Goal: Information Seeking & Learning: Learn about a topic

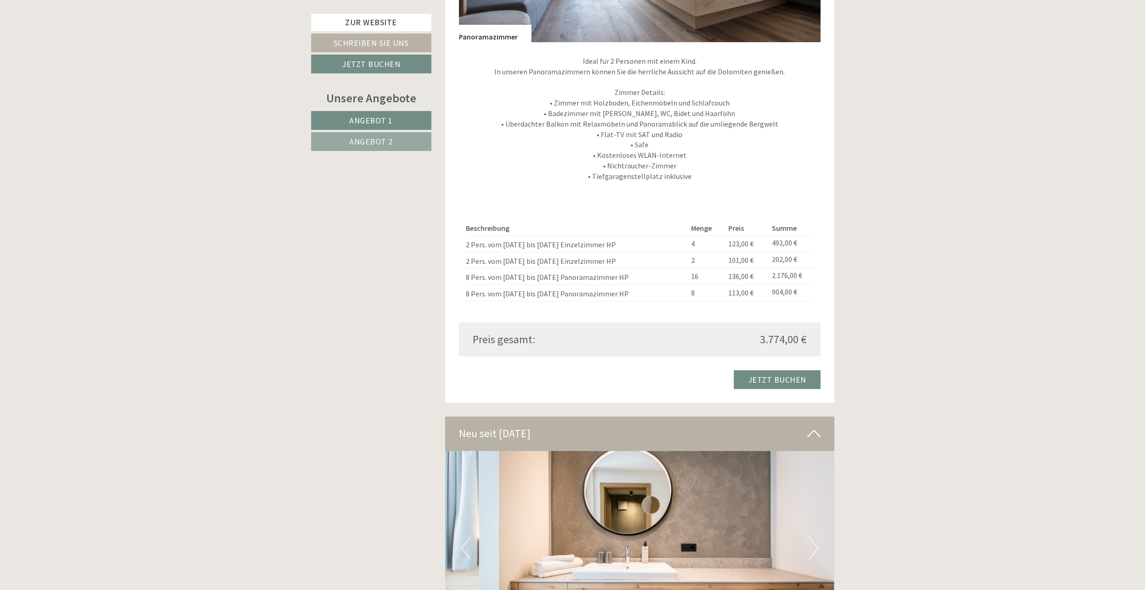
scroll to position [2204, 0]
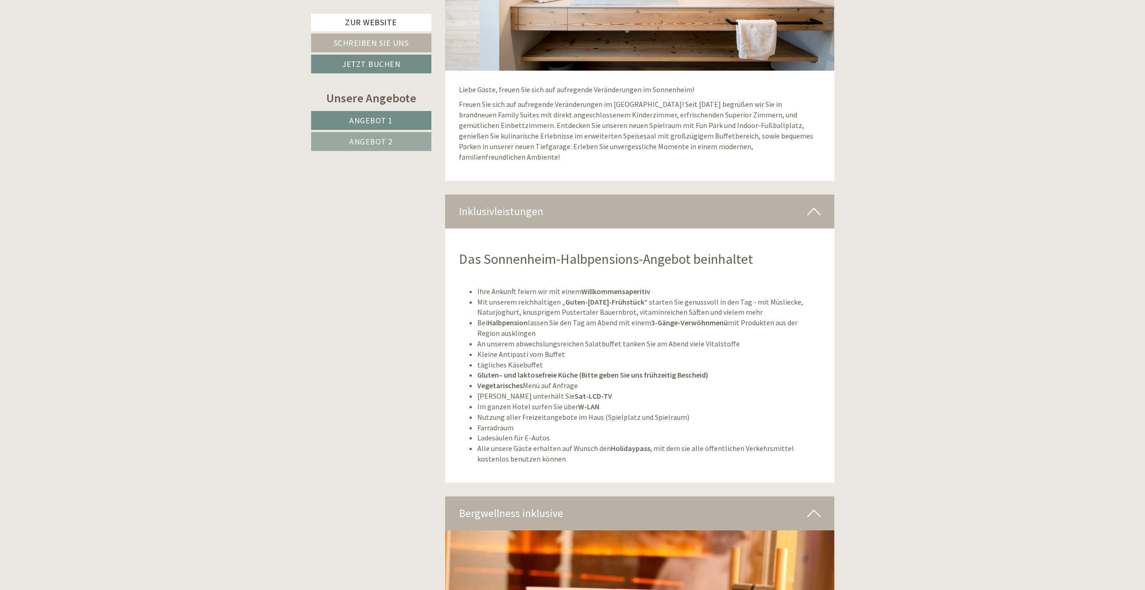
scroll to position [2984, 0]
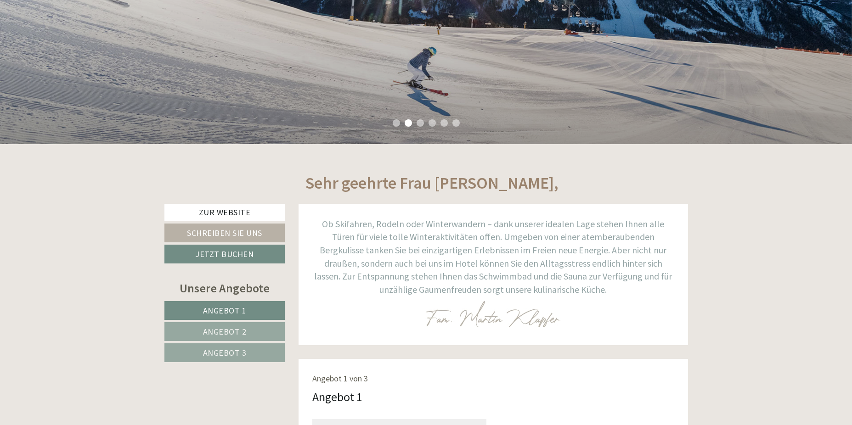
scroll to position [138, 0]
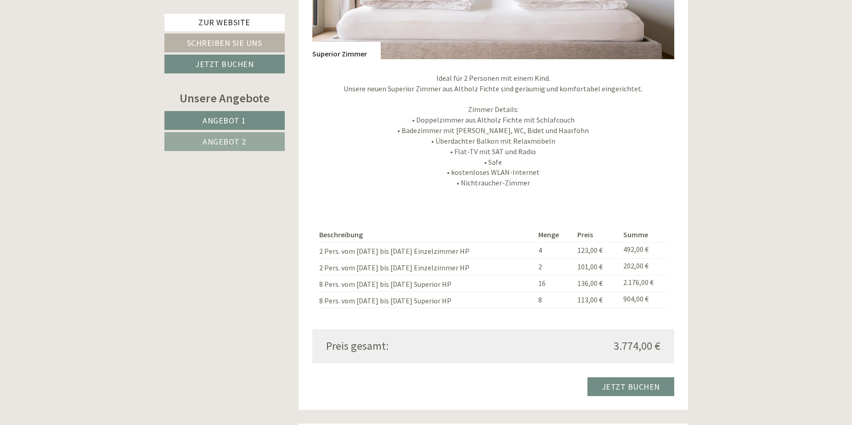
scroll to position [1285, 0]
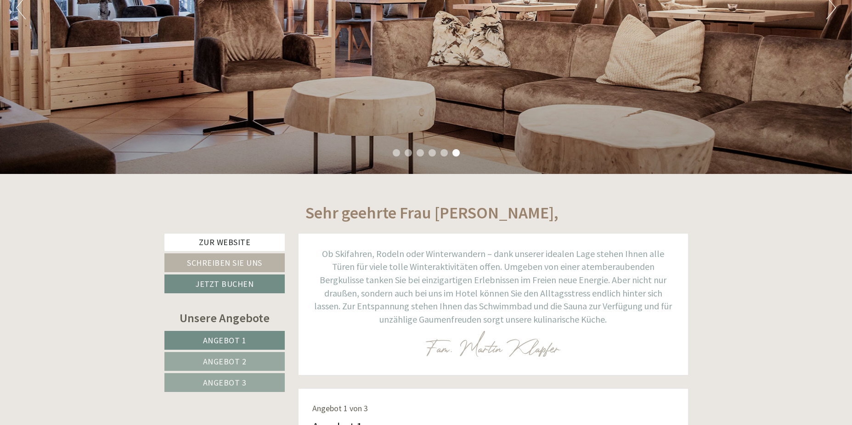
scroll to position [138, 0]
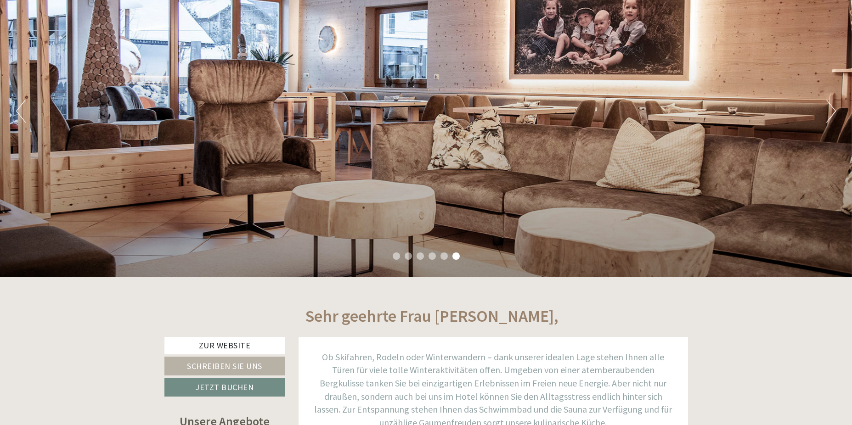
click at [831, 108] on button "Next" at bounding box center [831, 111] width 10 height 23
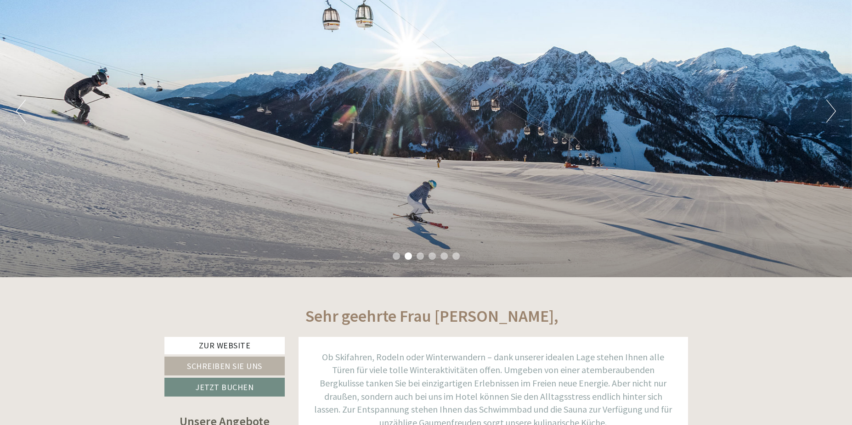
click at [17, 111] on button "Previous" at bounding box center [21, 111] width 10 height 23
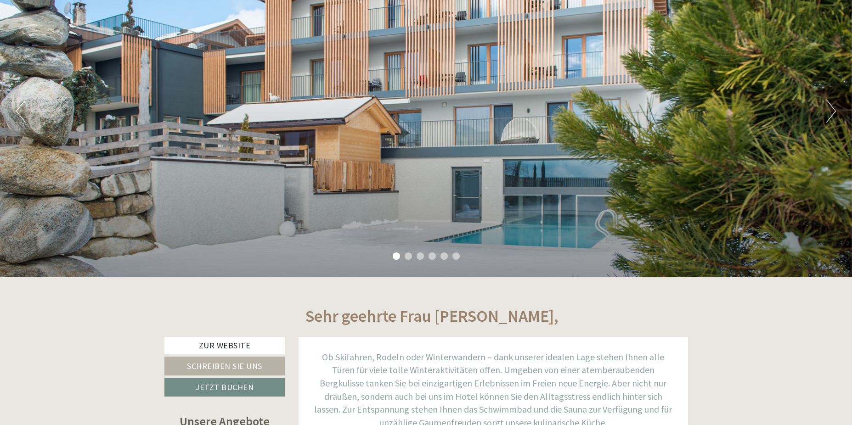
click at [838, 112] on div "Previous Next 1 2 3 4 5 6" at bounding box center [426, 111] width 852 height 332
click at [834, 112] on button "Next" at bounding box center [831, 111] width 10 height 23
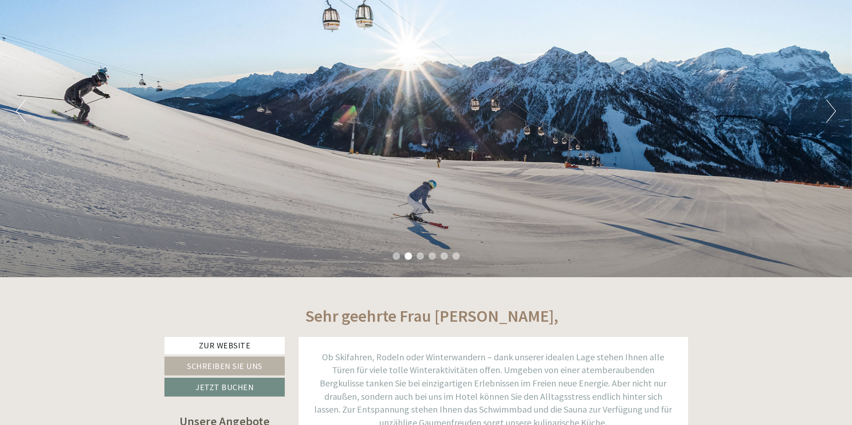
click at [834, 111] on button "Next" at bounding box center [831, 111] width 10 height 23
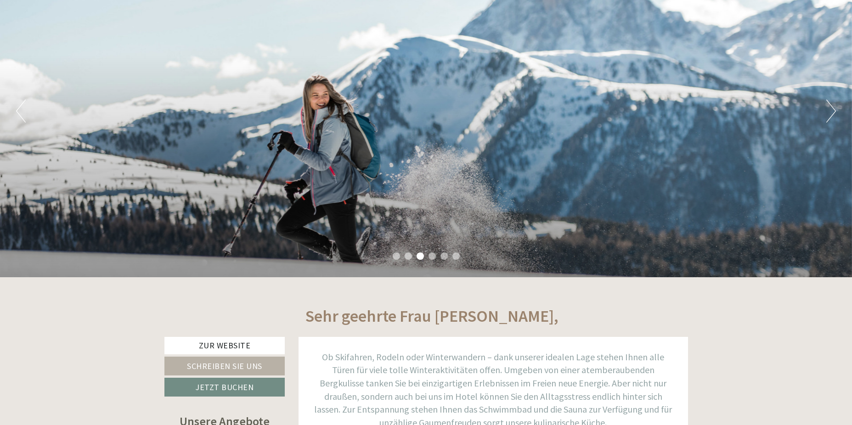
click at [834, 111] on button "Next" at bounding box center [831, 111] width 10 height 23
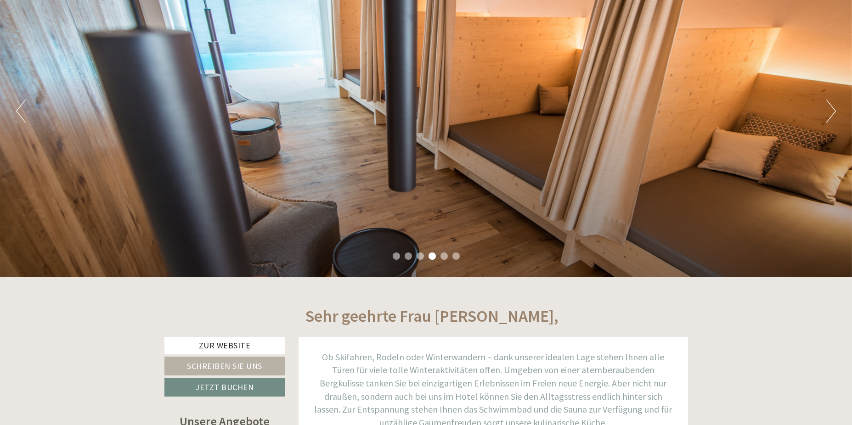
click at [834, 111] on button "Next" at bounding box center [831, 111] width 10 height 23
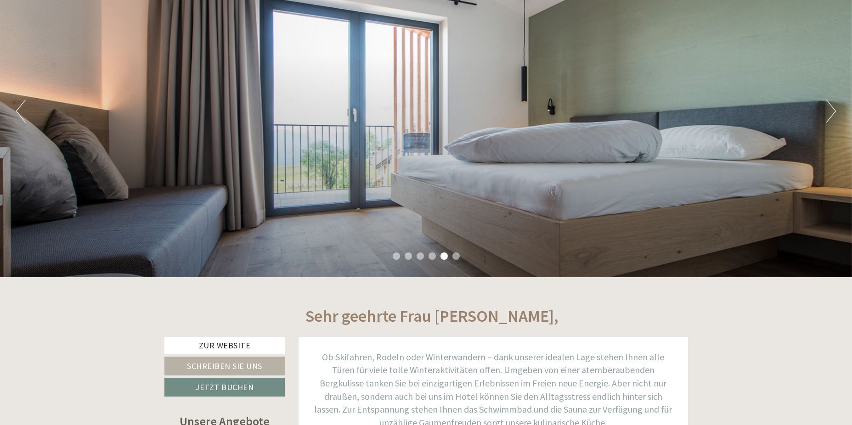
click at [834, 110] on button "Next" at bounding box center [831, 111] width 10 height 23
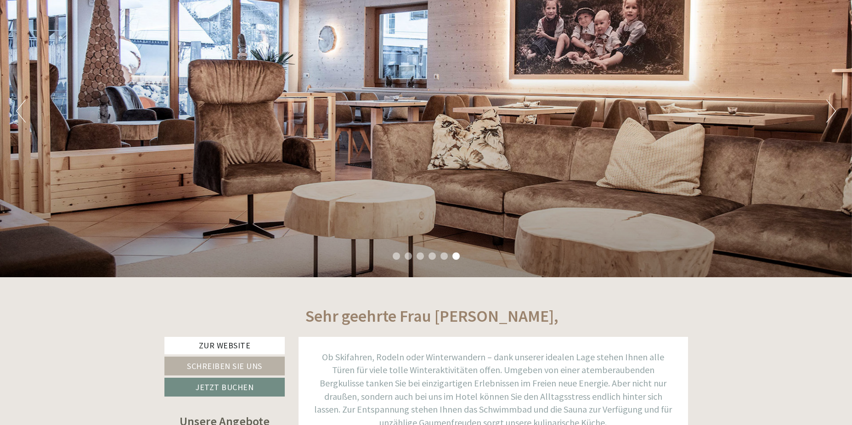
click at [834, 110] on button "Next" at bounding box center [831, 111] width 10 height 23
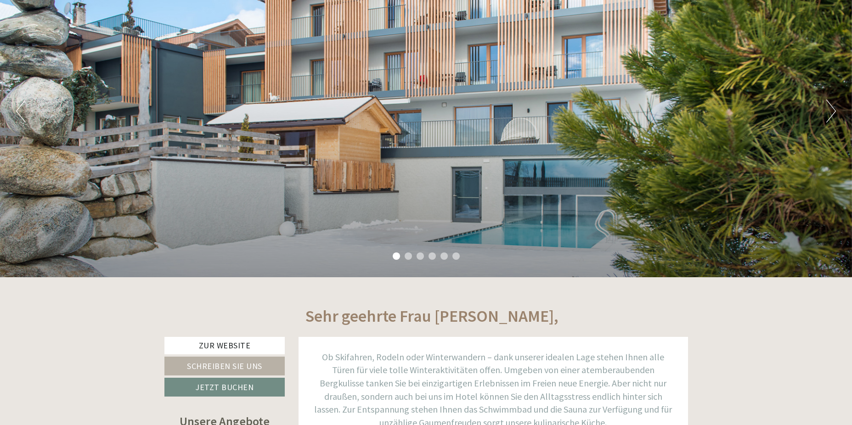
click at [831, 112] on button "Next" at bounding box center [831, 111] width 10 height 23
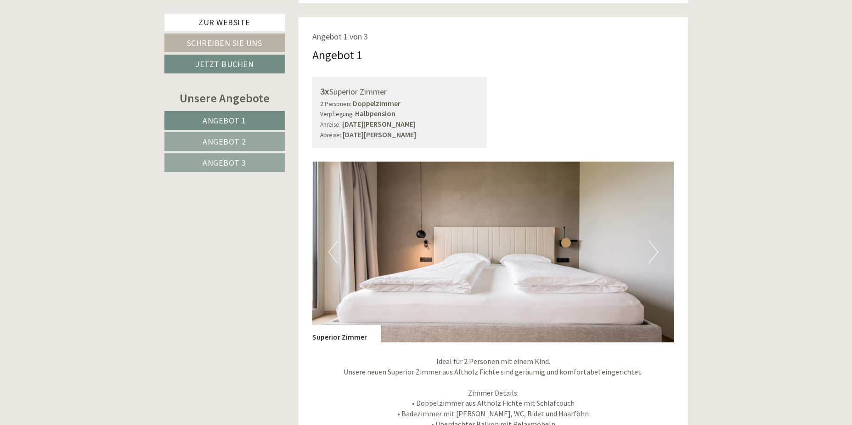
scroll to position [689, 0]
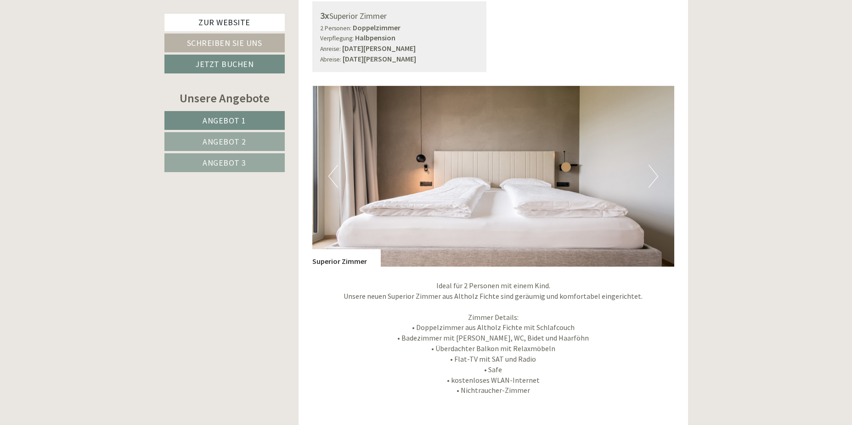
click at [656, 176] on button "Next" at bounding box center [653, 176] width 10 height 23
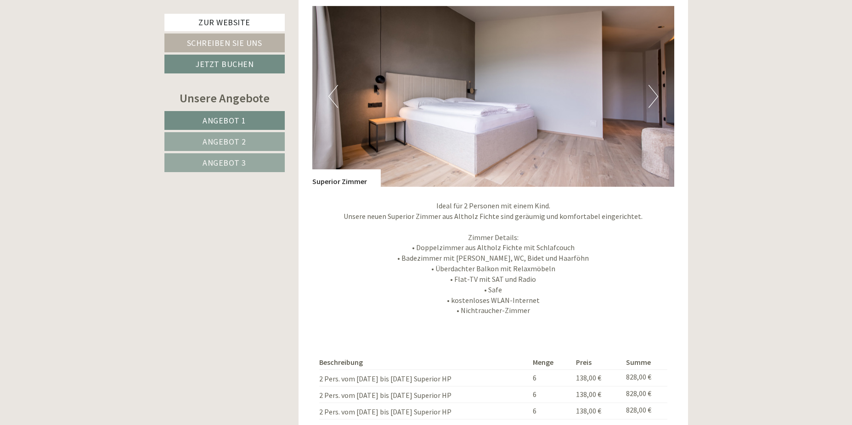
scroll to position [872, 0]
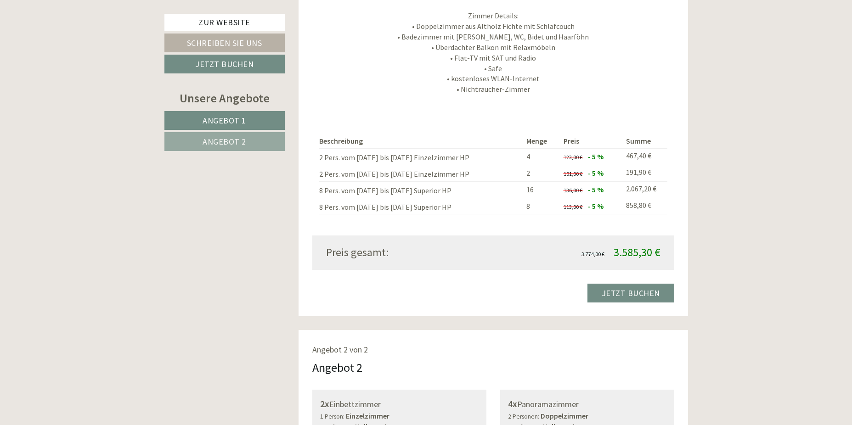
scroll to position [1240, 0]
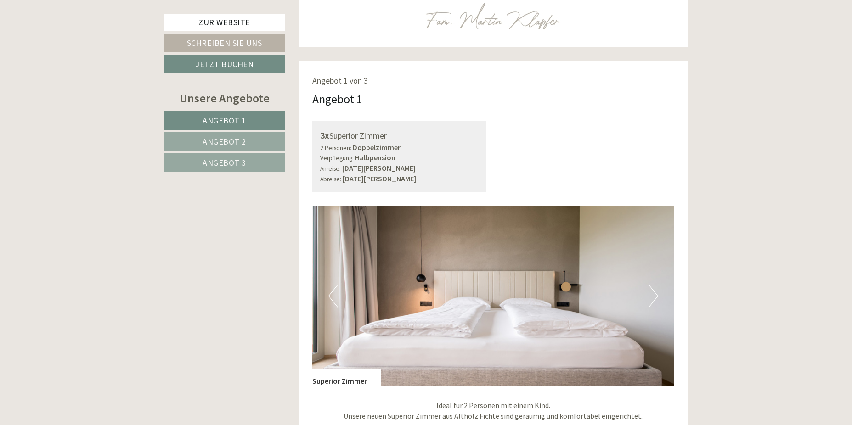
scroll to position [826, 0]
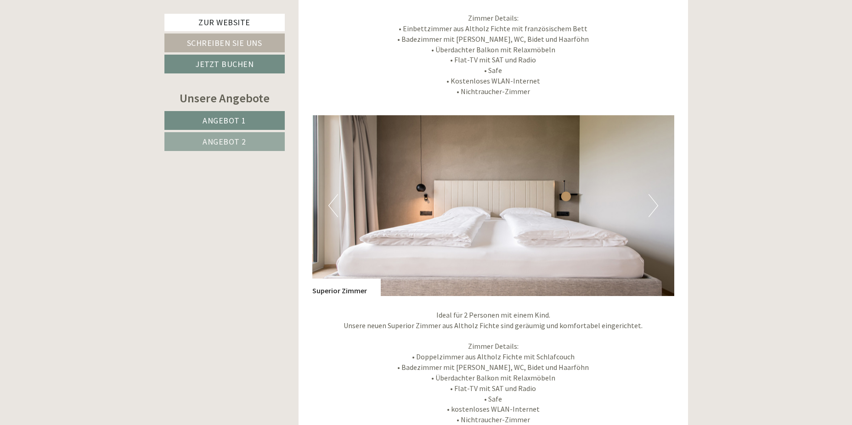
scroll to position [1194, 0]
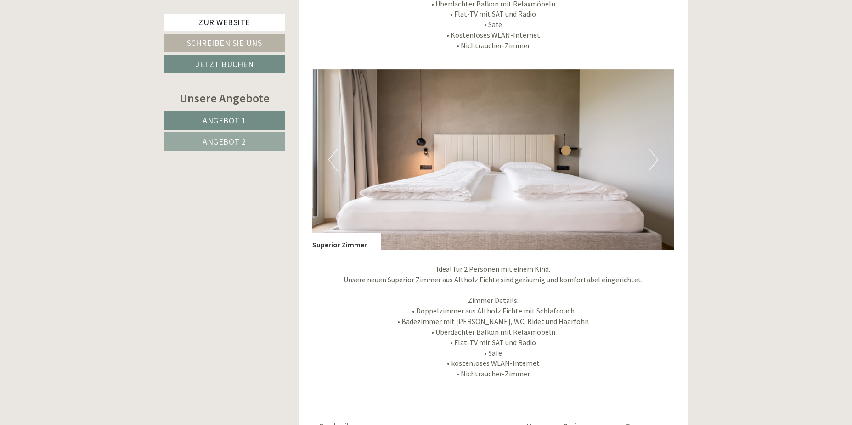
scroll to position [1285, 0]
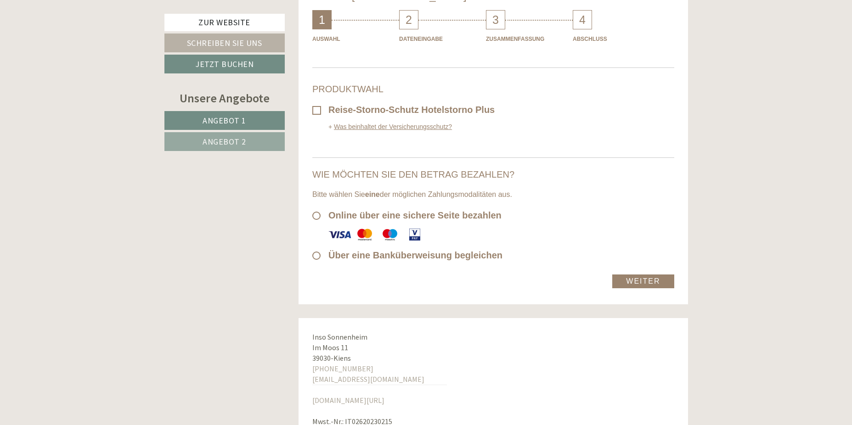
scroll to position [5509, 0]
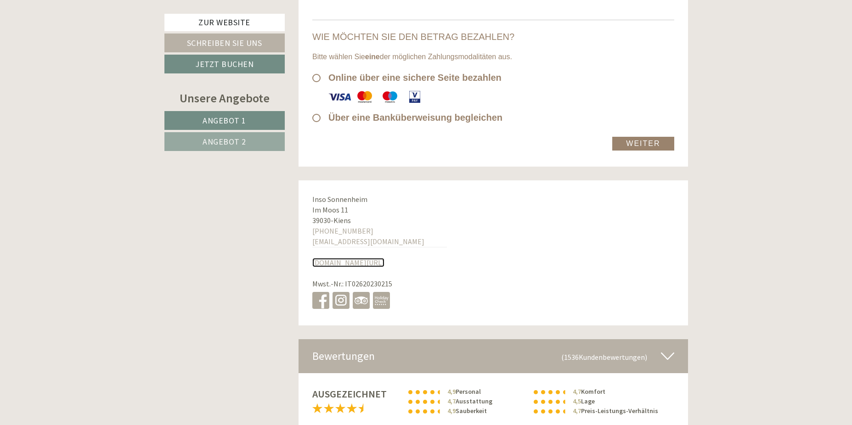
click at [348, 258] on link "[DOMAIN_NAME][URL]" at bounding box center [348, 262] width 72 height 9
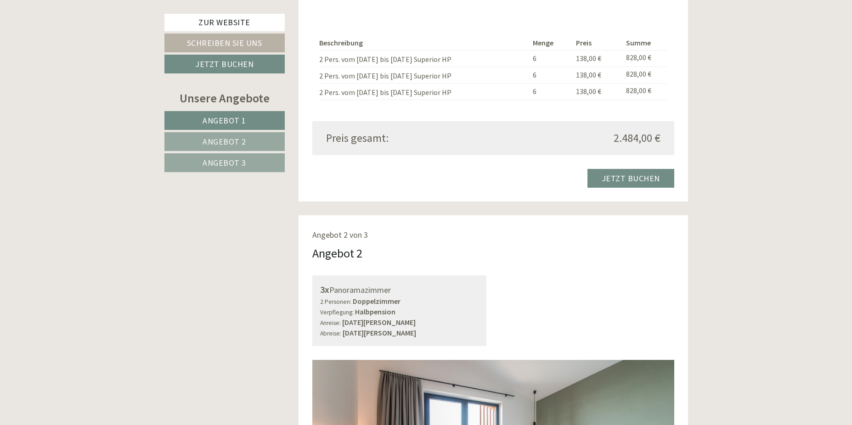
scroll to position [1148, 0]
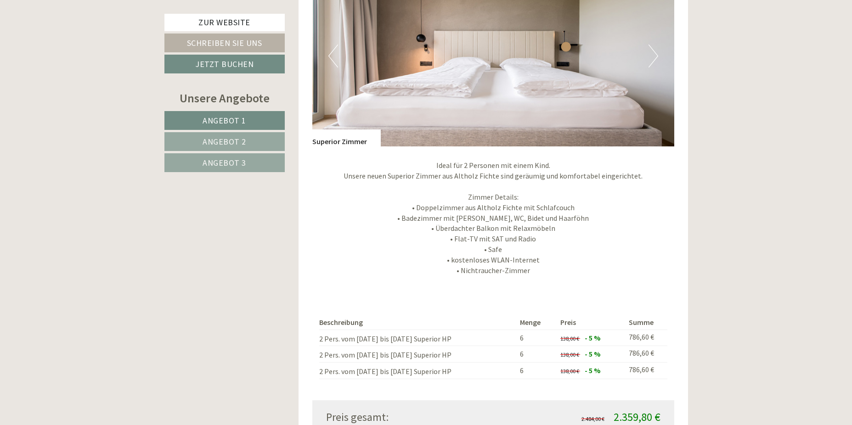
scroll to position [689, 0]
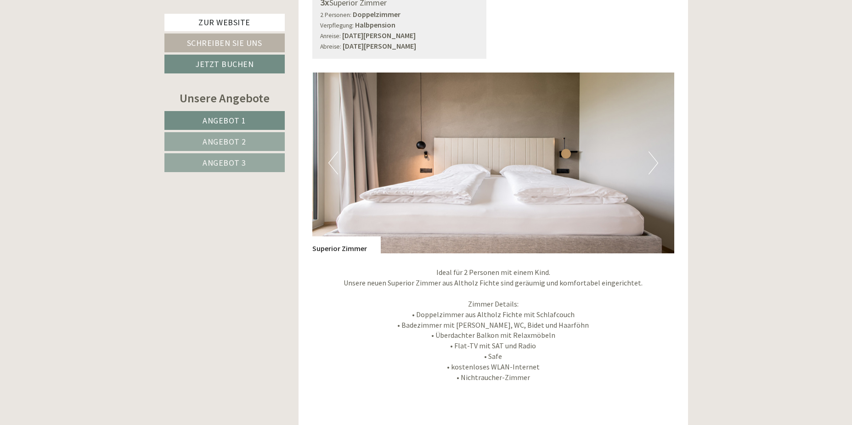
click at [656, 162] on button "Next" at bounding box center [653, 162] width 10 height 23
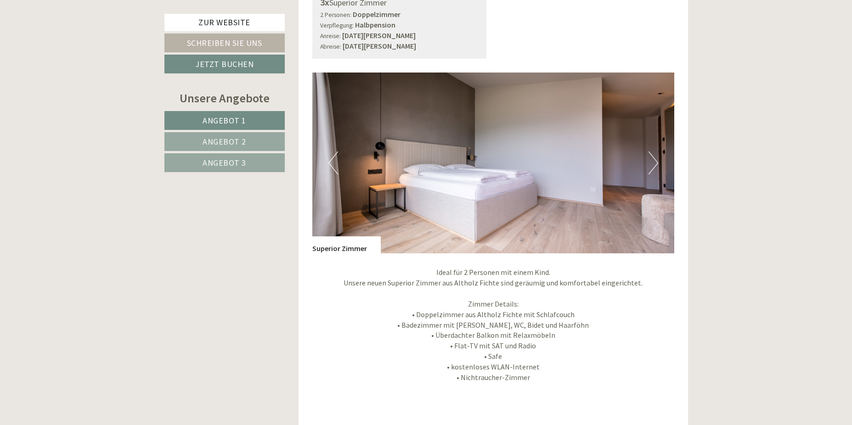
click at [656, 162] on button "Next" at bounding box center [653, 162] width 10 height 23
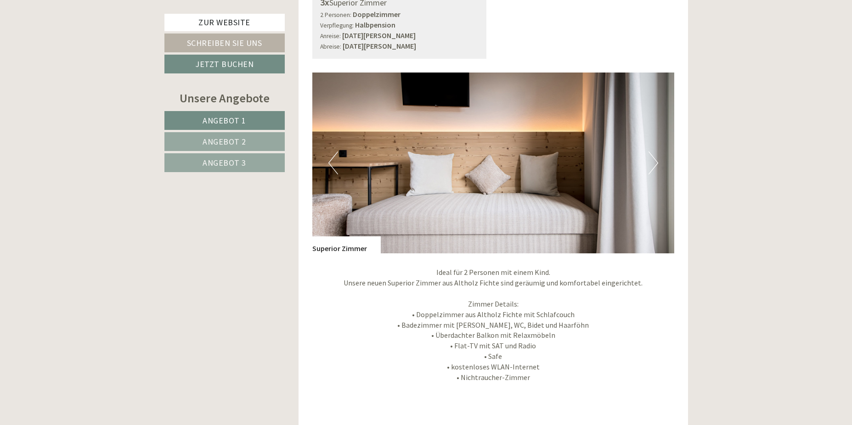
click at [656, 162] on button "Next" at bounding box center [653, 162] width 10 height 23
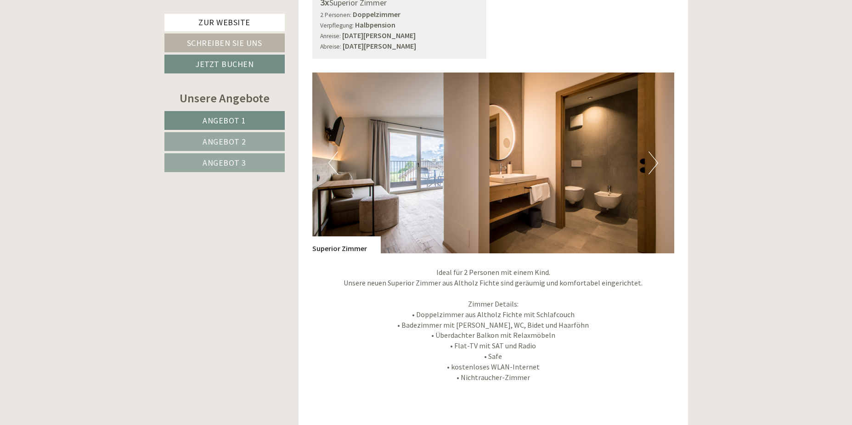
click at [656, 162] on button "Next" at bounding box center [653, 162] width 10 height 23
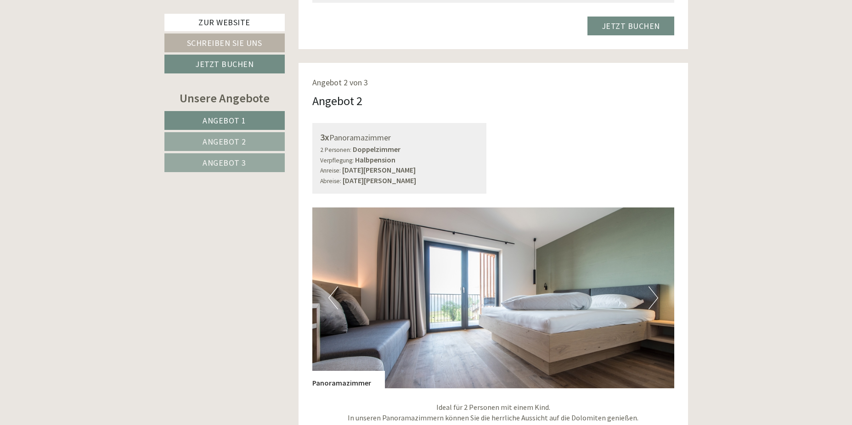
scroll to position [1240, 0]
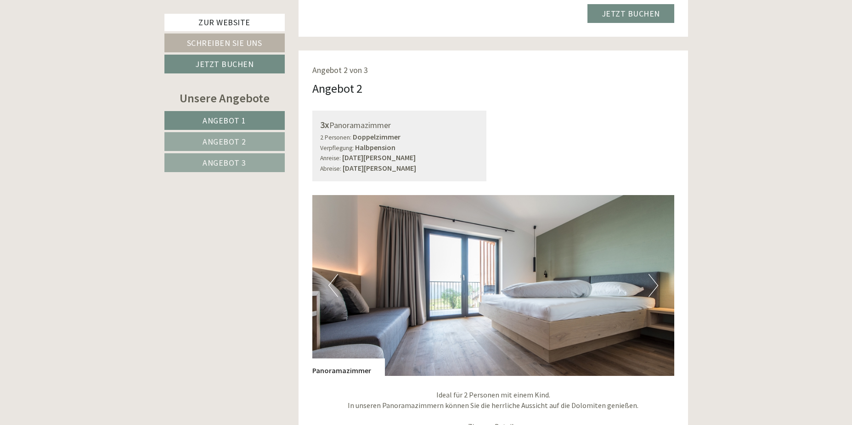
click at [655, 283] on button "Next" at bounding box center [653, 285] width 10 height 23
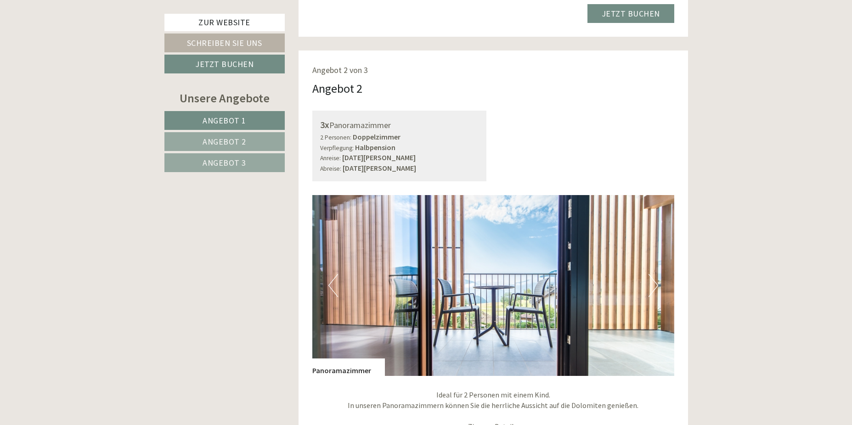
click at [656, 283] on button "Next" at bounding box center [653, 285] width 10 height 23
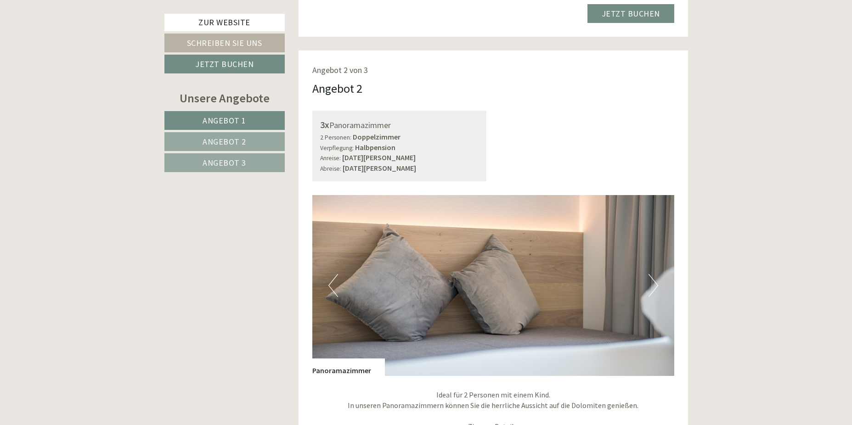
click at [656, 283] on button "Next" at bounding box center [653, 285] width 10 height 23
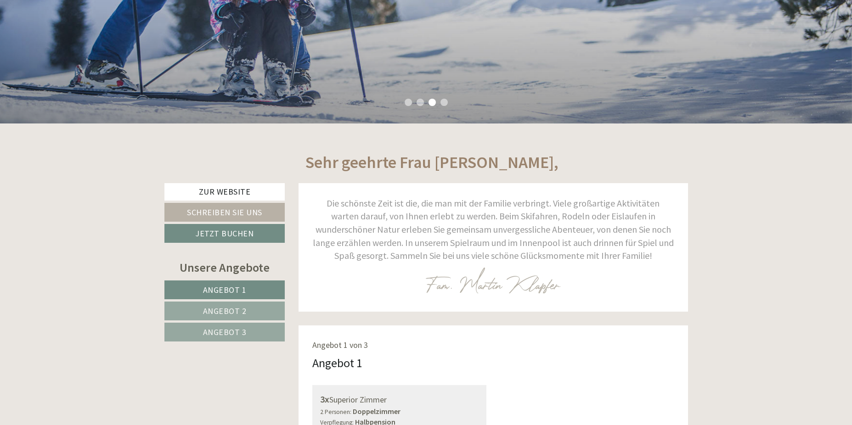
scroll to position [138, 0]
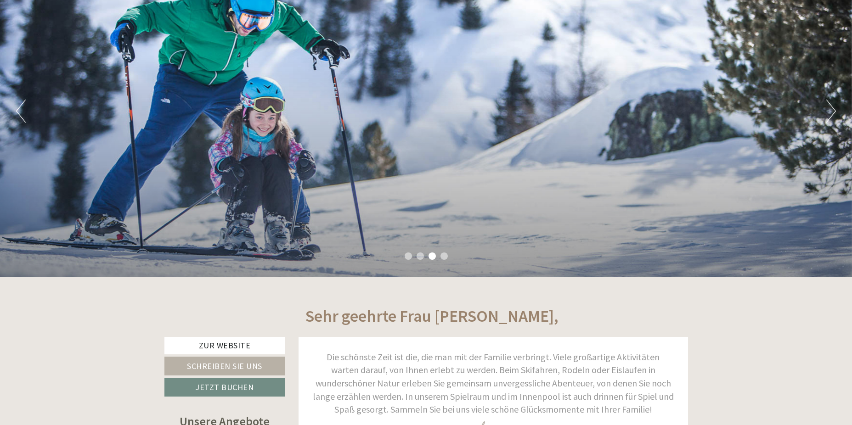
click at [832, 108] on button "Next" at bounding box center [831, 111] width 10 height 23
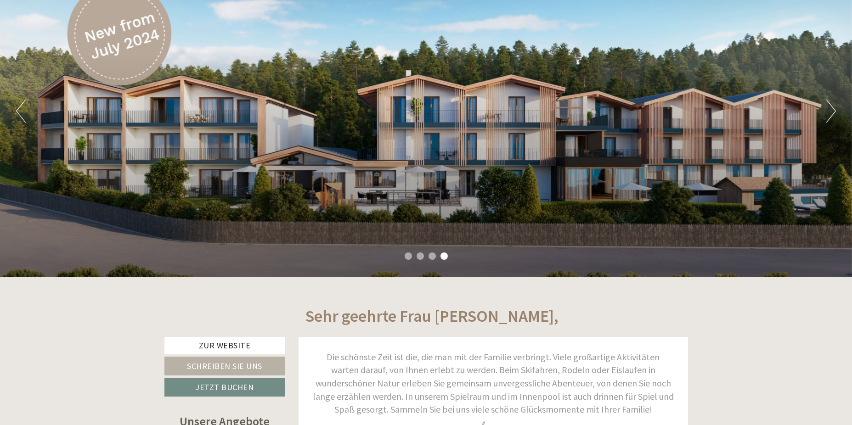
click at [834, 108] on button "Next" at bounding box center [831, 111] width 10 height 23
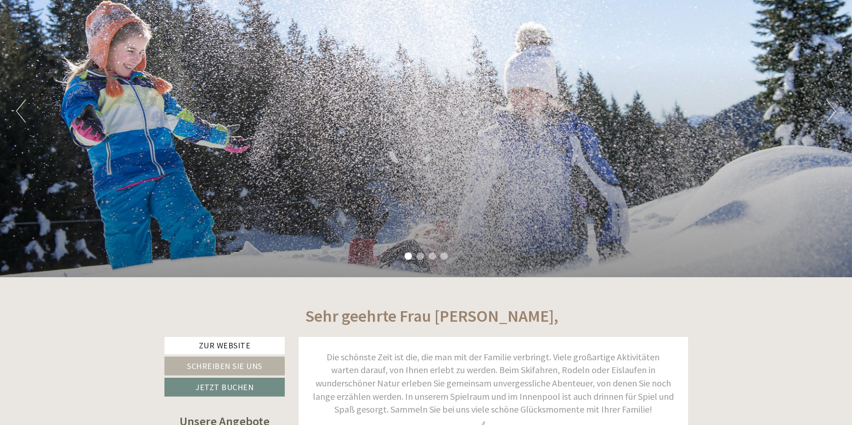
click at [835, 108] on button "Next" at bounding box center [831, 111] width 10 height 23
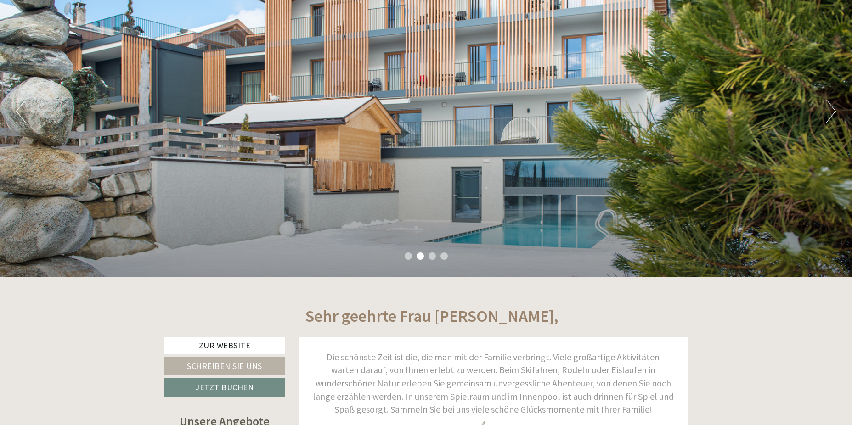
click at [18, 112] on button "Previous" at bounding box center [21, 111] width 10 height 23
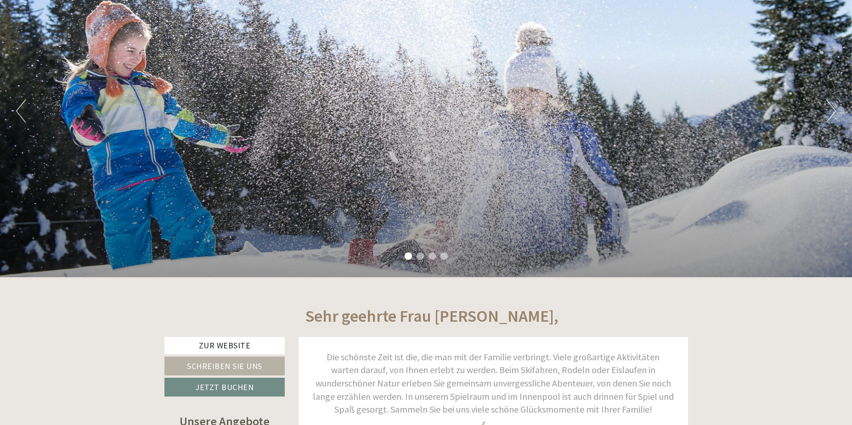
click at [18, 112] on button "Previous" at bounding box center [21, 111] width 10 height 23
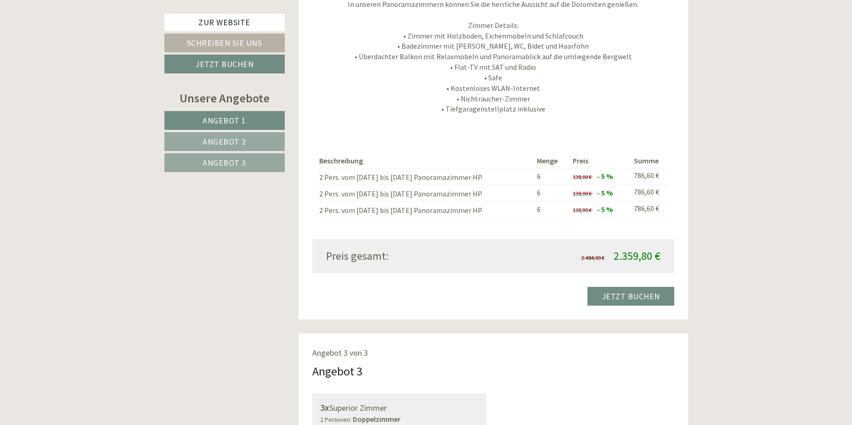
scroll to position [1836, 0]
